Goal: Task Accomplishment & Management: Use online tool/utility

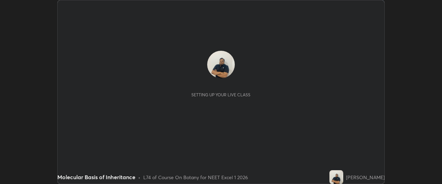
scroll to position [184, 441]
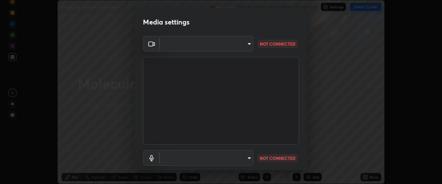
type input "0b0394df5398a873b7d047182dbff5bf8641b4882f7ce2760a0fef017966b62e"
type input "default"
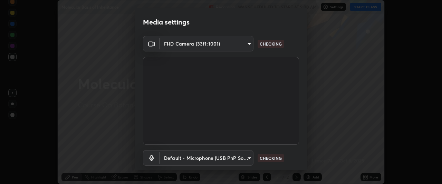
scroll to position [42, 0]
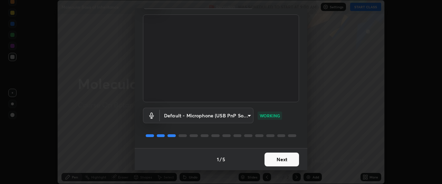
click at [270, 160] on button "Next" at bounding box center [281, 160] width 35 height 14
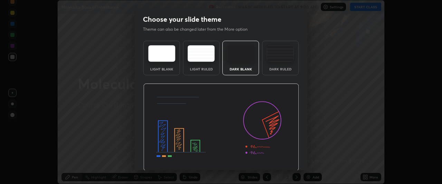
click at [272, 157] on img at bounding box center [221, 128] width 156 height 88
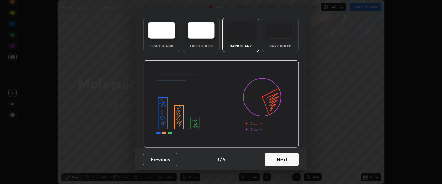
click at [273, 162] on button "Next" at bounding box center [281, 160] width 35 height 14
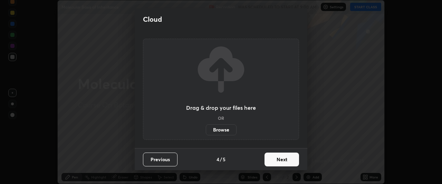
click at [274, 160] on button "Next" at bounding box center [281, 160] width 35 height 14
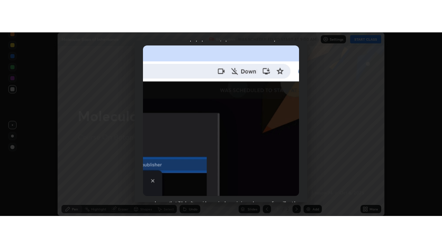
scroll to position [183, 0]
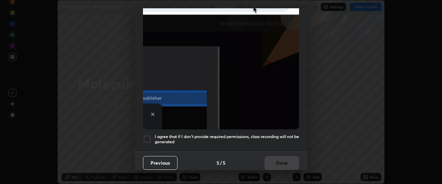
click at [148, 136] on div at bounding box center [147, 139] width 8 height 8
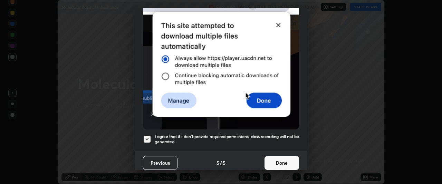
click at [270, 161] on button "Done" at bounding box center [281, 163] width 35 height 14
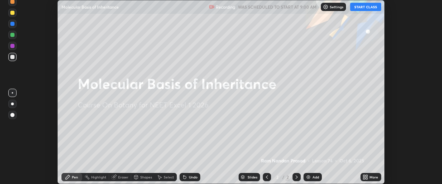
click at [365, 7] on button "START CLASS" at bounding box center [365, 7] width 31 height 8
click at [368, 176] on icon at bounding box center [367, 176] width 2 height 2
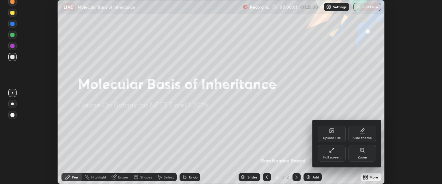
click at [331, 154] on div "Full screen" at bounding box center [332, 153] width 28 height 17
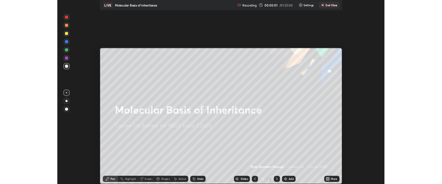
scroll to position [248, 442]
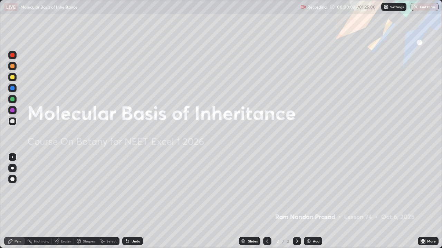
click at [311, 184] on div "Add" at bounding box center [313, 241] width 18 height 8
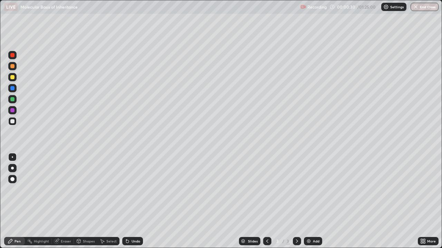
click at [65, 184] on div "Eraser" at bounding box center [66, 241] width 10 height 3
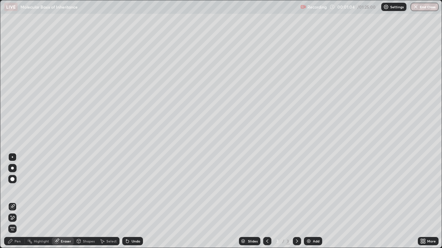
click at [16, 184] on div "Pen" at bounding box center [17, 241] width 6 height 3
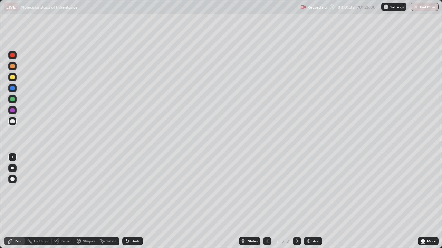
click at [424, 184] on icon at bounding box center [424, 243] width 2 height 2
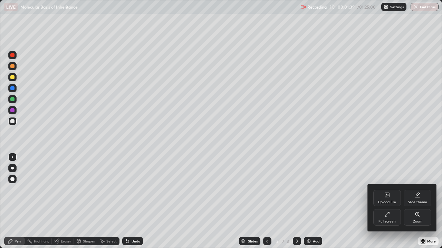
click at [385, 184] on div "Full screen" at bounding box center [387, 217] width 28 height 17
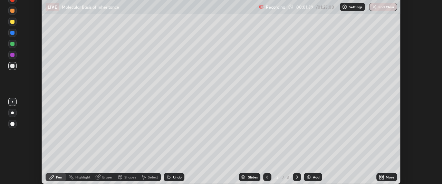
scroll to position [34325, 34067]
